Goal: Ask a question

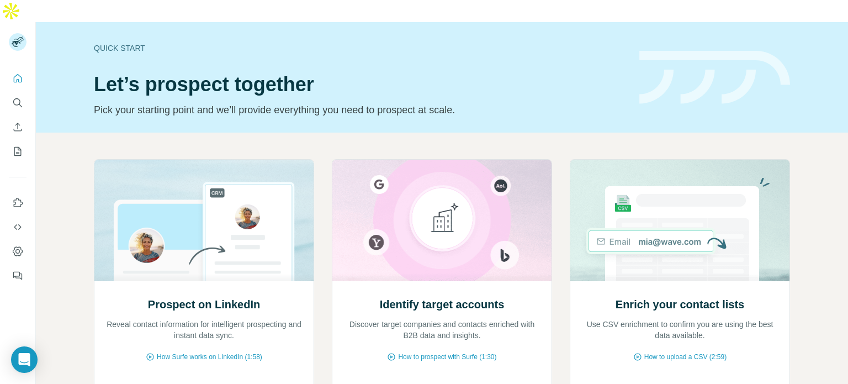
click at [328, 132] on div "Prospect on LinkedIn Reveal contact information for intelligent prospecting and…" at bounding box center [442, 315] width 812 height 366
click at [15, 73] on icon "Quick start" at bounding box center [17, 78] width 11 height 11
click at [17, 73] on icon "Quick start" at bounding box center [17, 78] width 11 height 11
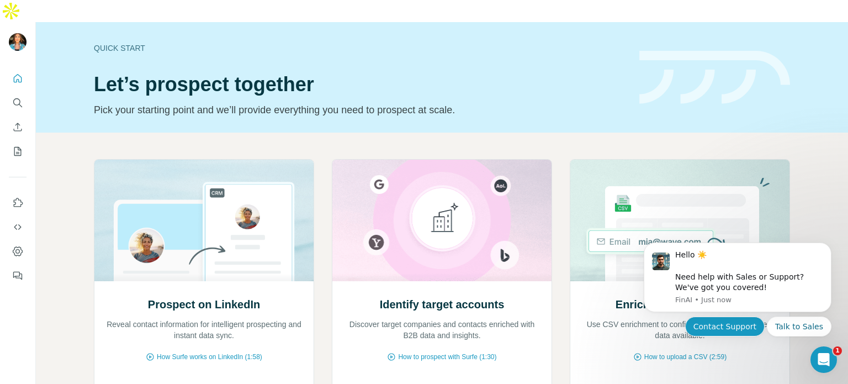
click at [723, 328] on button "Contact Support" at bounding box center [724, 326] width 79 height 20
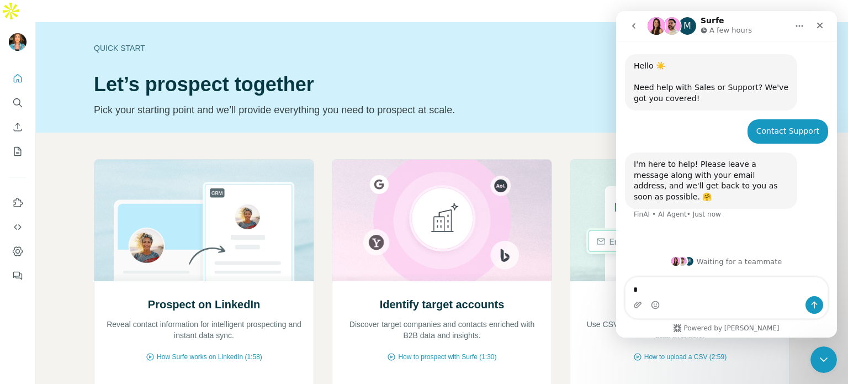
type textarea "**"
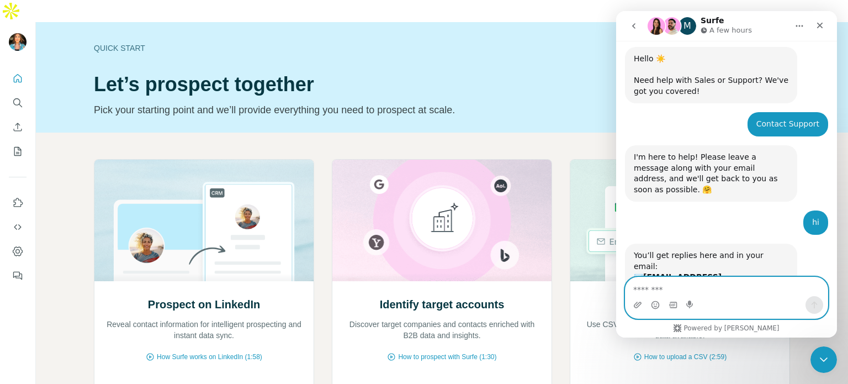
scroll to position [78, 0]
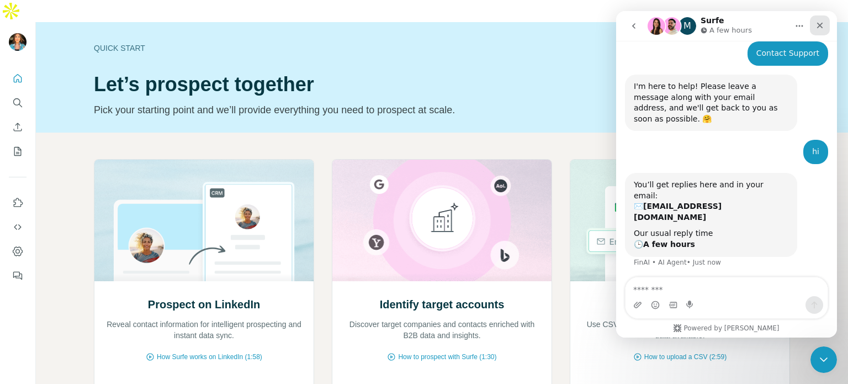
click at [813, 24] on div "Close" at bounding box center [819, 25] width 20 height 20
